Goal: Task Accomplishment & Management: Manage account settings

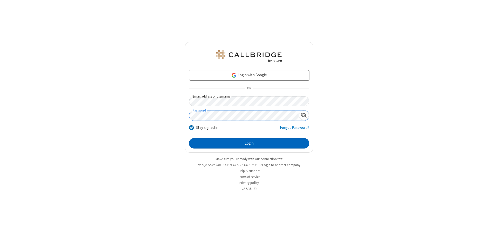
click at [249, 144] on button "Login" at bounding box center [249, 143] width 120 height 10
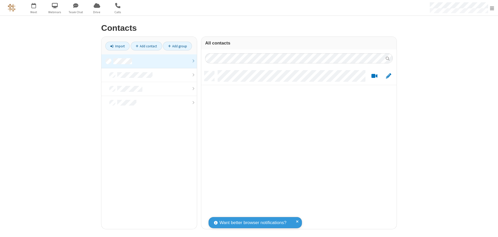
scroll to position [158, 191]
click at [149, 61] on link at bounding box center [148, 61] width 95 height 14
click at [146, 46] on link "Add contact" at bounding box center [146, 46] width 31 height 9
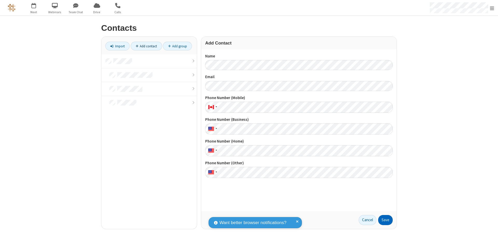
click at [385, 220] on button "Save" at bounding box center [385, 220] width 15 height 10
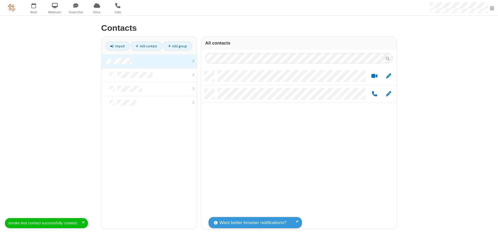
scroll to position [158, 191]
